Goal: Task Accomplishment & Management: Use online tool/utility

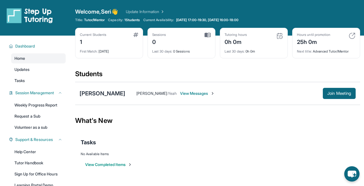
scroll to position [5, 0]
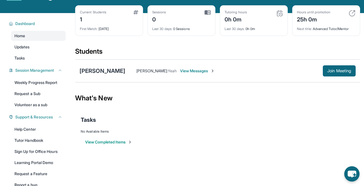
scroll to position [22, 0]
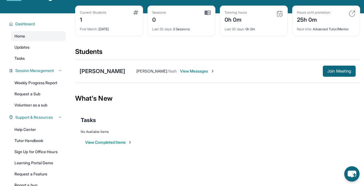
click at [134, 93] on div "What's New" at bounding box center [217, 98] width 285 height 24
click at [334, 71] on span "Join Meeting" at bounding box center [339, 71] width 24 height 3
click at [97, 71] on div "[PERSON_NAME]" at bounding box center [103, 71] width 46 height 8
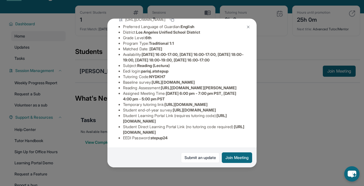
scroll to position [46, 201]
drag, startPoint x: 123, startPoint y: 91, endPoint x: 270, endPoint y: 105, distance: 147.3
click at [270, 105] on div "Paris Johnson Guardian: Arana Reed Student Information https://student-portal.s…" at bounding box center [182, 93] width 364 height 186
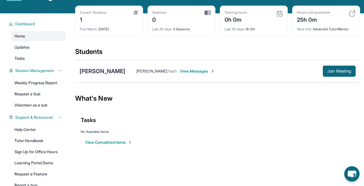
click at [109, 74] on div "[PERSON_NAME]" at bounding box center [103, 71] width 46 height 8
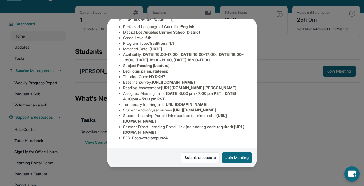
scroll to position [55, 201]
drag, startPoint x: 123, startPoint y: 84, endPoint x: 218, endPoint y: 96, distance: 95.3
click at [195, 85] on span "https://airtable.com/apprlfn8WjpjBUn2G/shrK0QR6AaNyG5psY?prefill_Type%20of%20Fo…" at bounding box center [173, 82] width 43 height 5
copy span "https://airtable.com/apprlfn8WjpjBUn2G/shrK0QR6AaNyG5psY?prefill_Type%20of%20Fo…"
click at [248, 28] on img at bounding box center [248, 27] width 4 height 4
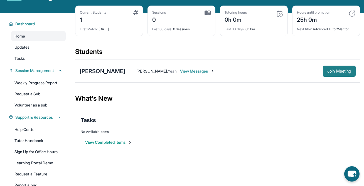
click at [333, 74] on button "Join Meeting" at bounding box center [339, 71] width 33 height 11
